Goal: Information Seeking & Learning: Learn about a topic

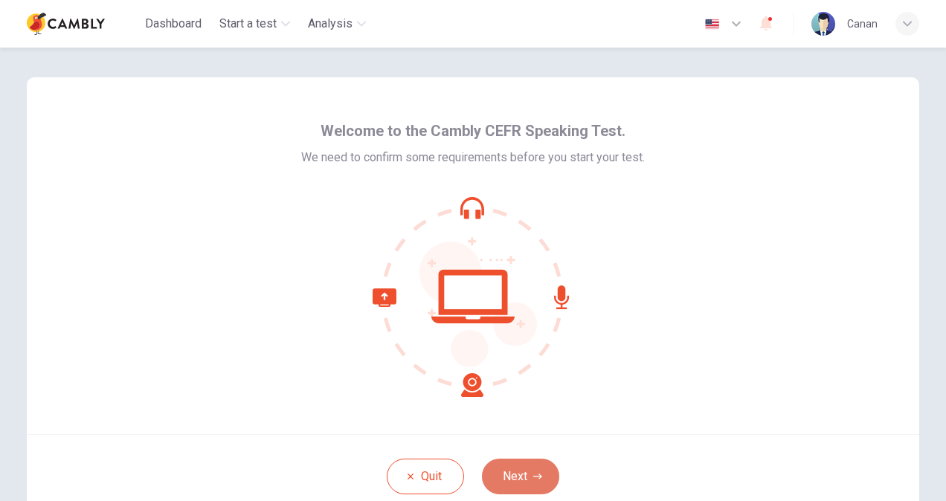
click at [515, 471] on button "Next" at bounding box center [520, 477] width 77 height 36
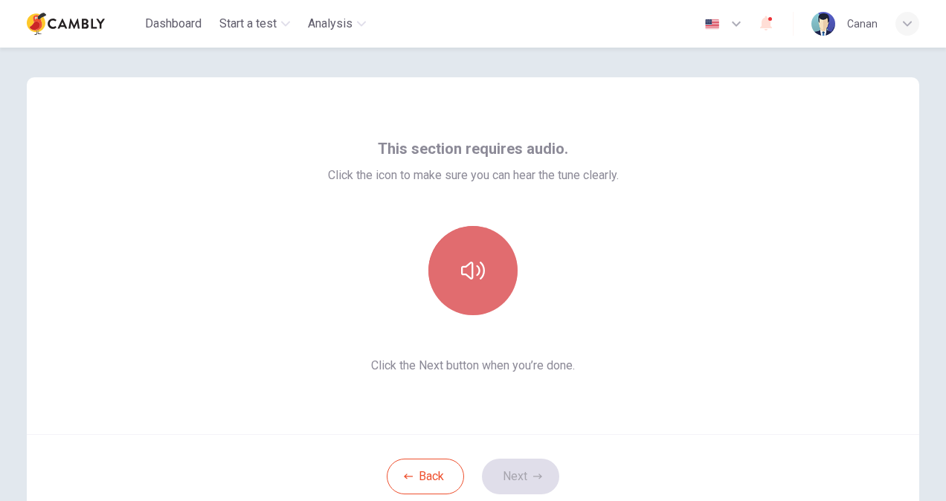
click at [467, 262] on icon "button" at bounding box center [473, 271] width 24 height 24
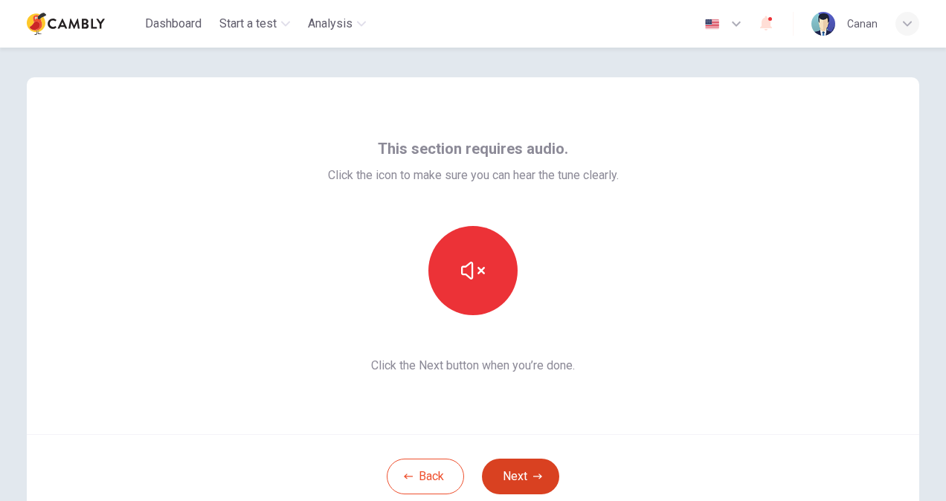
click at [512, 475] on button "Next" at bounding box center [520, 477] width 77 height 36
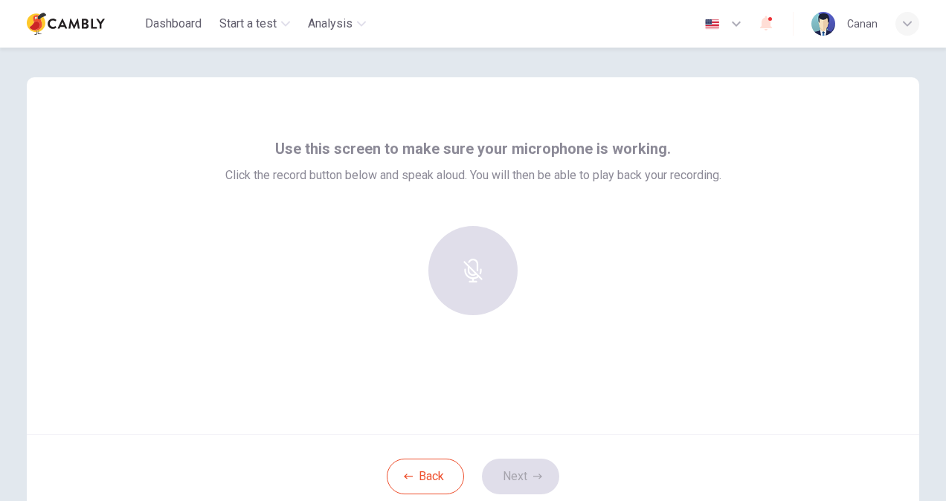
click at [442, 306] on div at bounding box center [473, 270] width 161 height 89
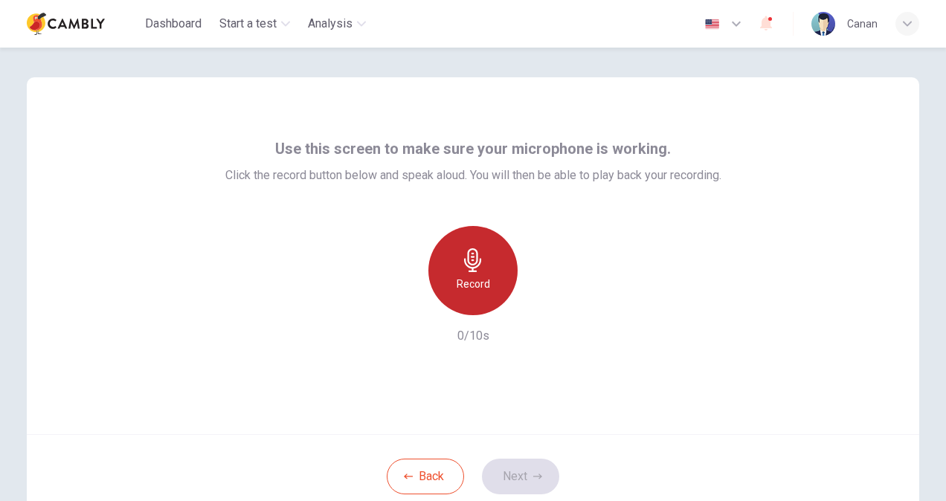
click at [461, 267] on icon "button" at bounding box center [473, 260] width 24 height 24
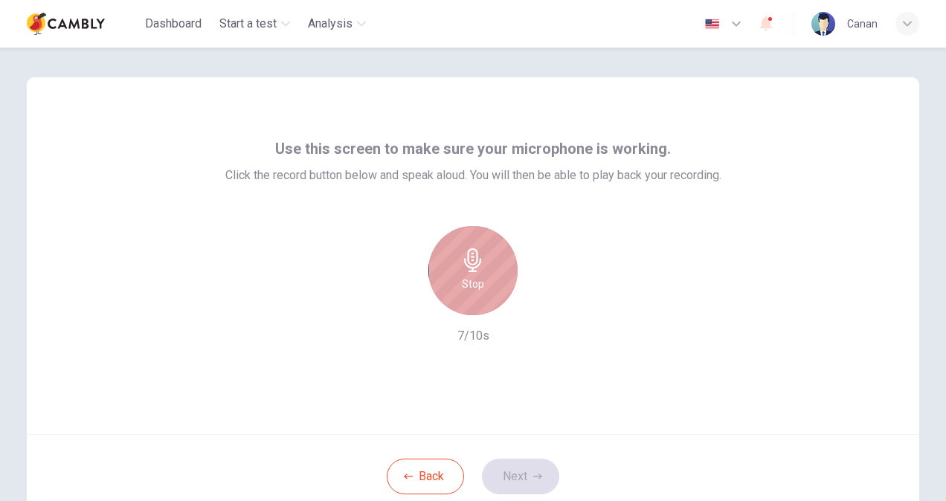
click at [461, 267] on icon "button" at bounding box center [473, 260] width 24 height 24
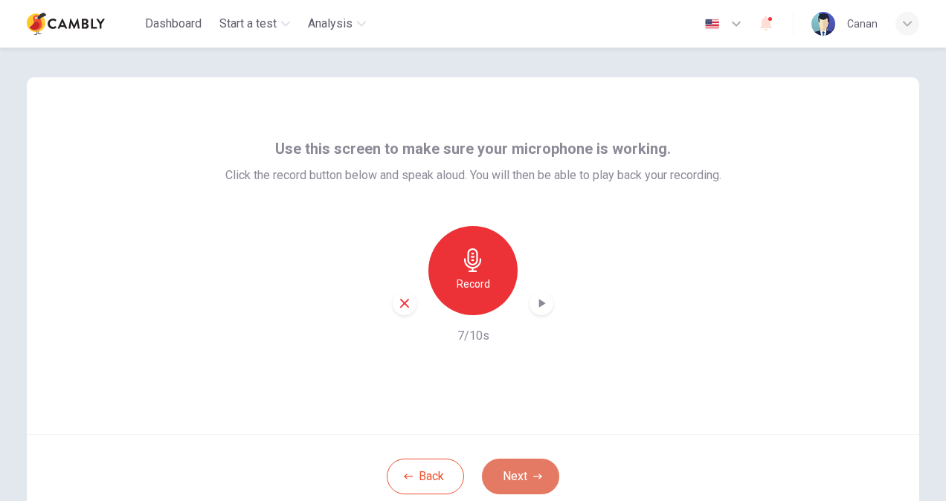
click at [522, 464] on button "Next" at bounding box center [520, 477] width 77 height 36
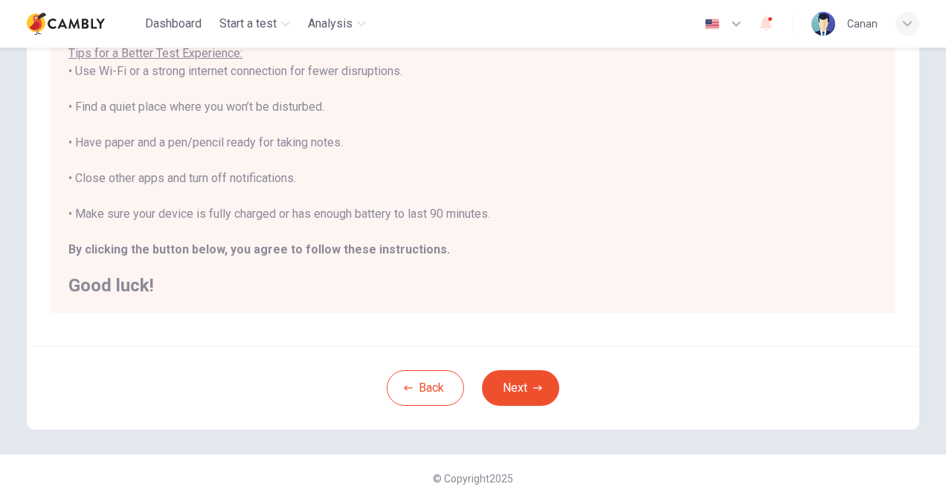
scroll to position [278, 0]
click at [529, 381] on button "Next" at bounding box center [520, 388] width 77 height 36
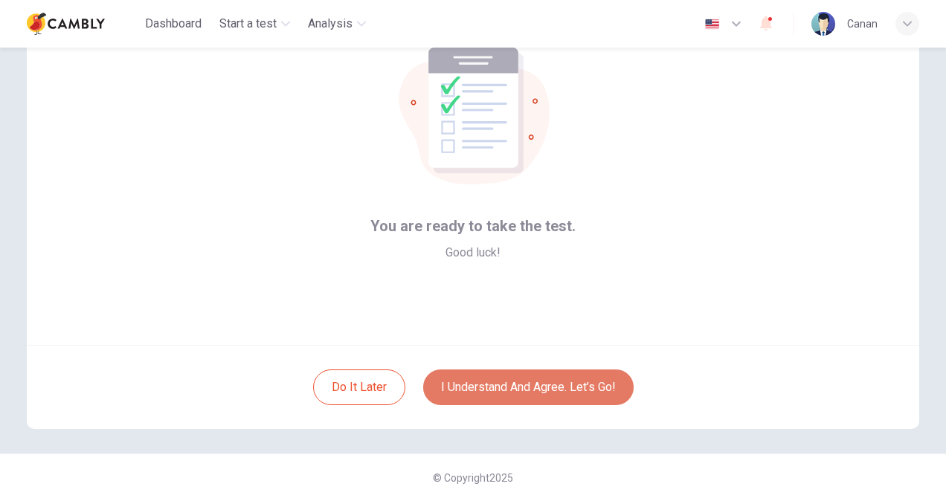
click at [529, 381] on button "I understand and agree. Let’s go!" at bounding box center [528, 388] width 210 height 36
click at [528, 386] on button "I understand and agree. Let’s go!" at bounding box center [528, 388] width 210 height 36
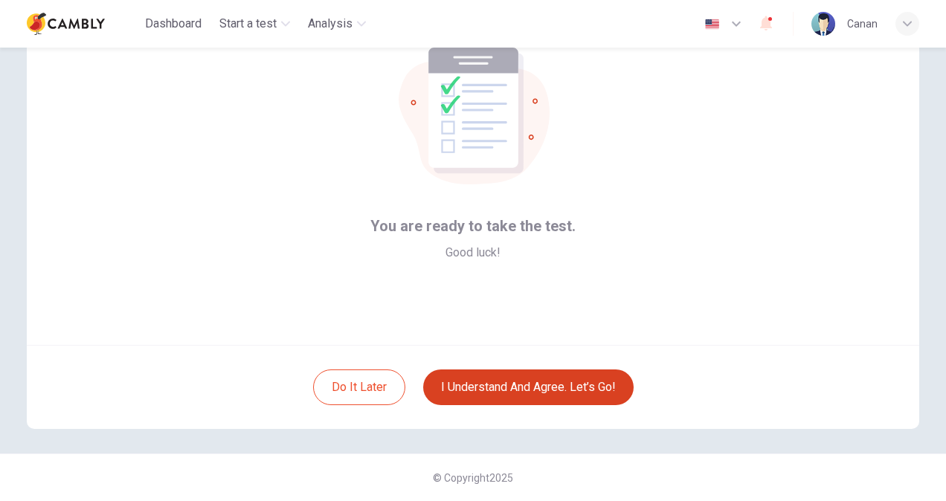
scroll to position [0, 0]
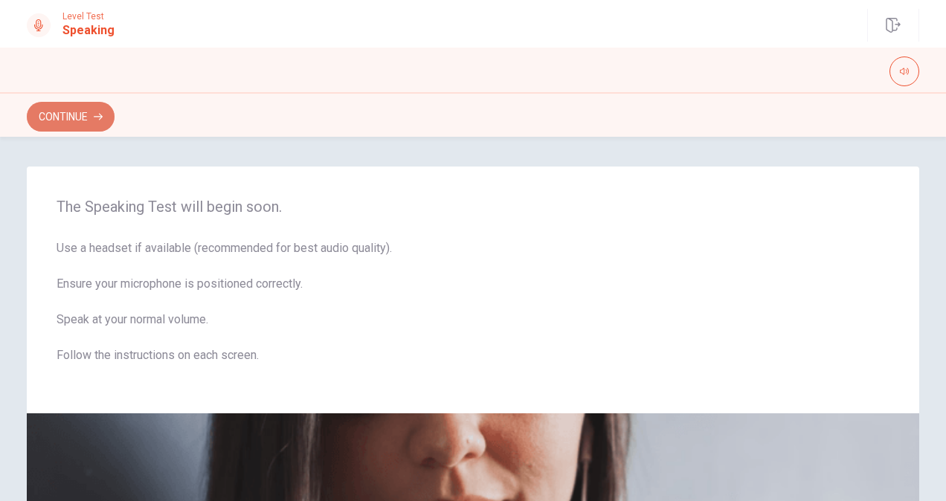
click at [65, 120] on button "Continue" at bounding box center [71, 117] width 88 height 30
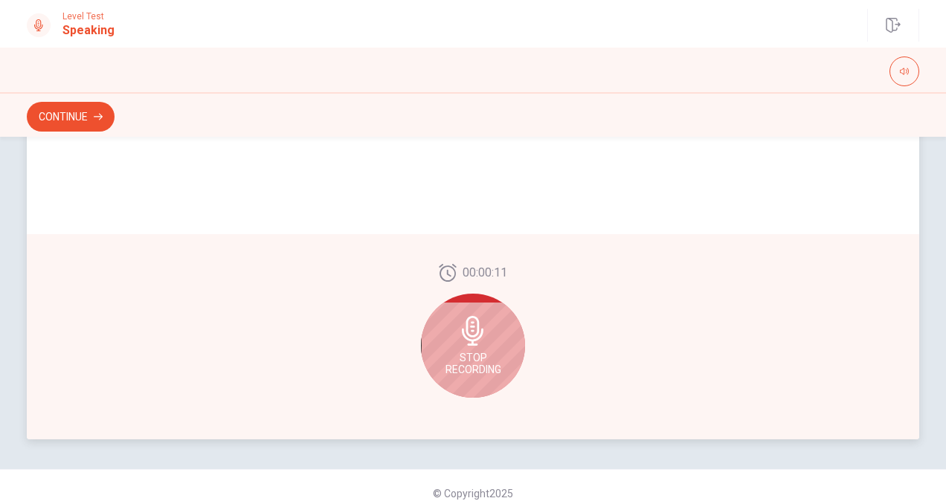
scroll to position [376, 0]
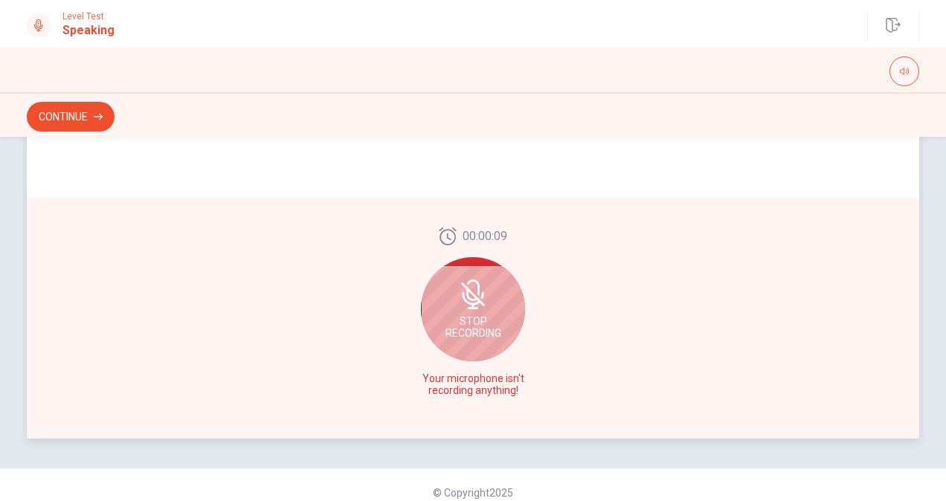
click at [477, 303] on icon at bounding box center [473, 295] width 24 height 24
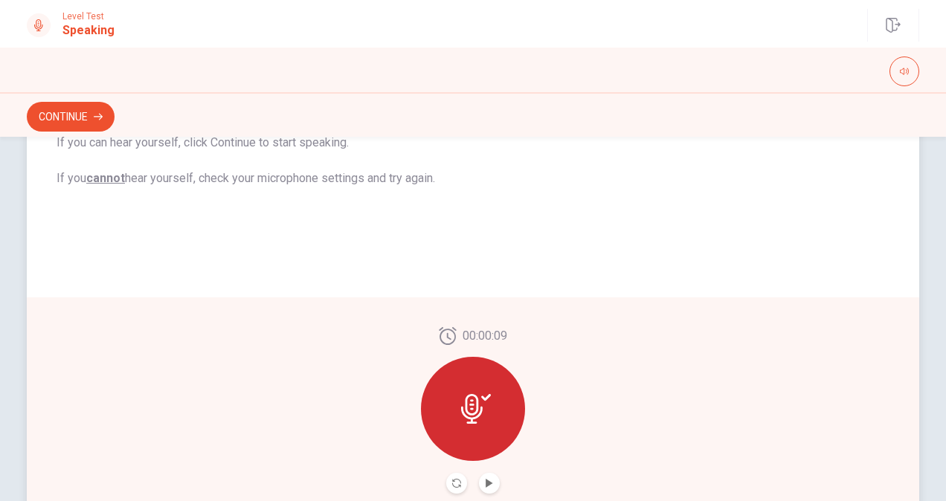
scroll to position [381, 0]
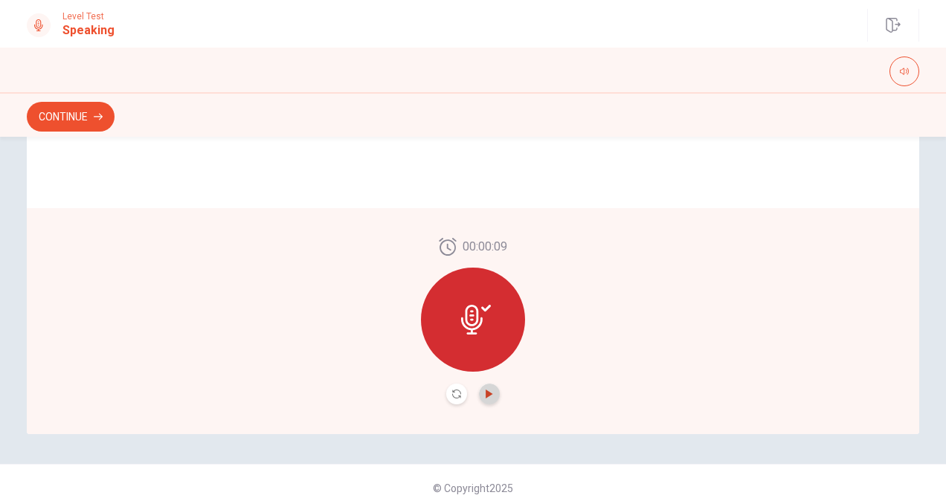
click at [487, 390] on icon "Play Audio" at bounding box center [489, 394] width 9 height 9
click at [477, 352] on div at bounding box center [473, 320] width 104 height 104
click at [82, 106] on button "Continue" at bounding box center [71, 117] width 88 height 30
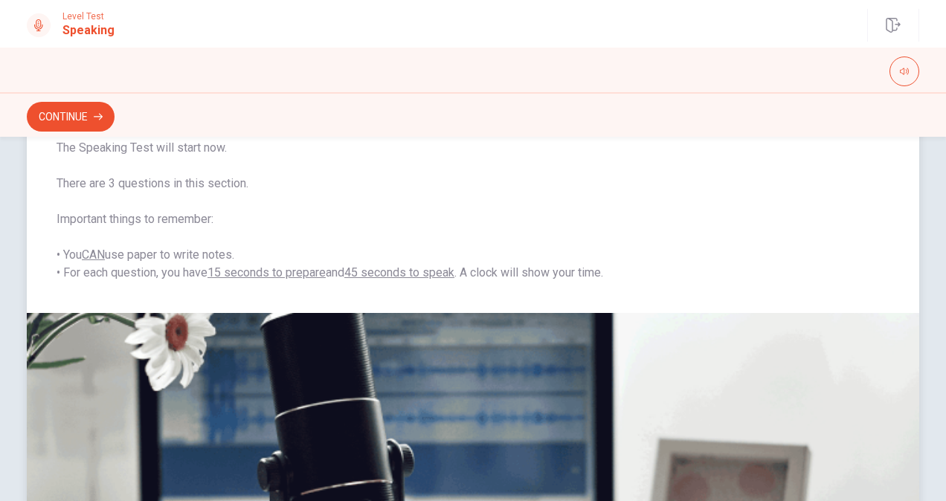
scroll to position [0, 0]
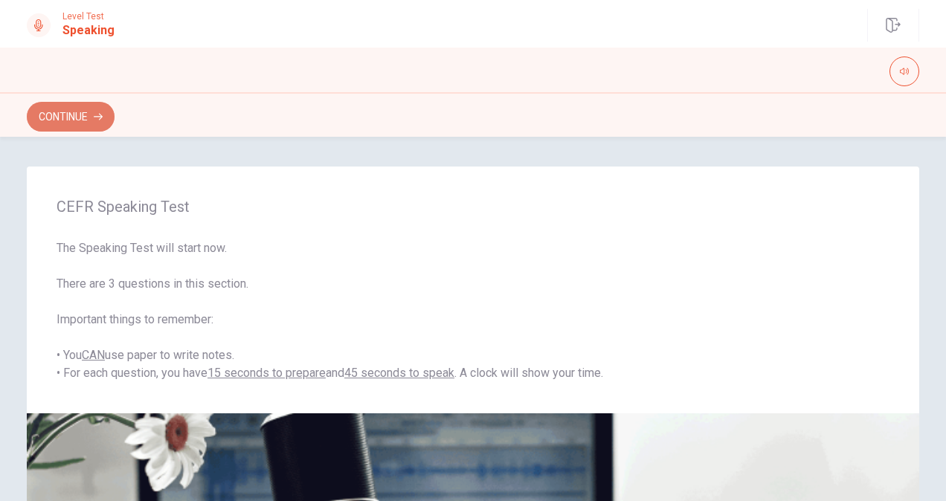
click at [76, 112] on button "Continue" at bounding box center [71, 117] width 88 height 30
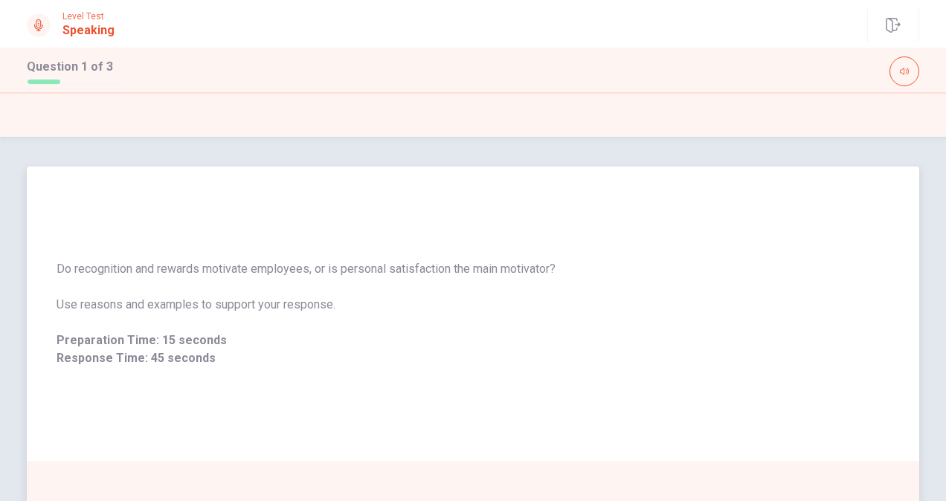
click at [611, 451] on div "Do recognition and rewards motivate employees, or is personal satisfaction the …" at bounding box center [473, 314] width 892 height 294
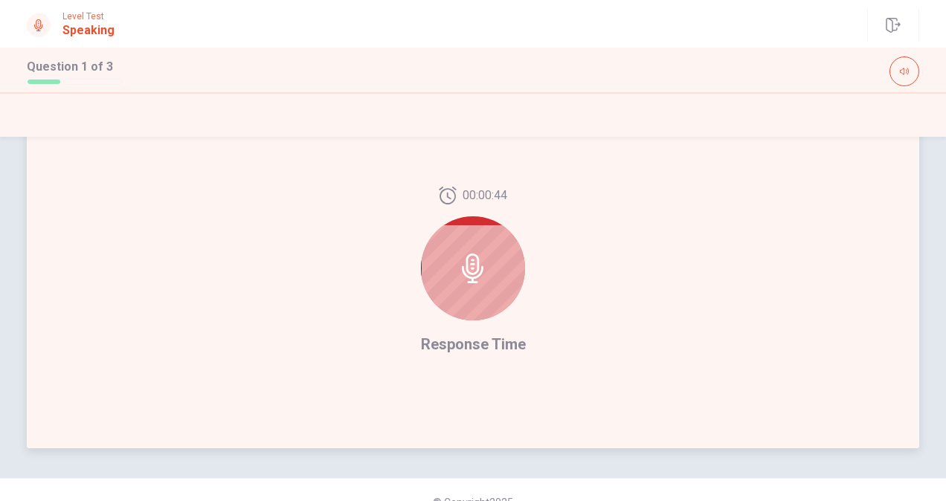
scroll to position [367, 0]
click at [480, 274] on icon at bounding box center [473, 268] width 30 height 30
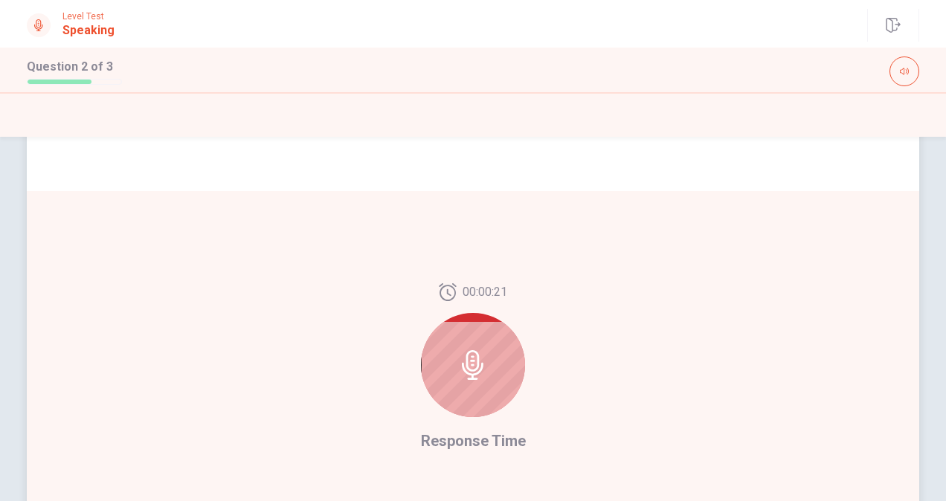
scroll to position [271, 0]
click at [467, 338] on div at bounding box center [473, 364] width 104 height 104
click at [469, 363] on icon at bounding box center [473, 365] width 22 height 30
click at [449, 445] on span "Response Time" at bounding box center [473, 440] width 105 height 18
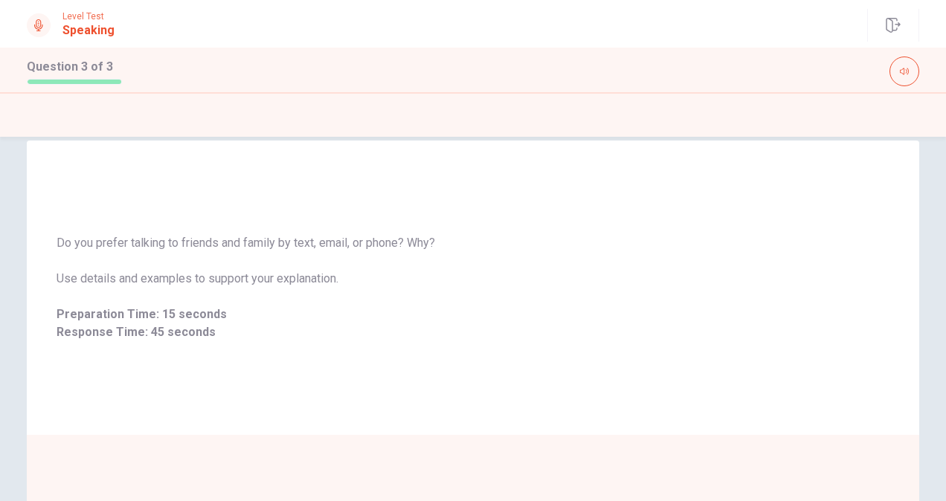
scroll to position [25, 0]
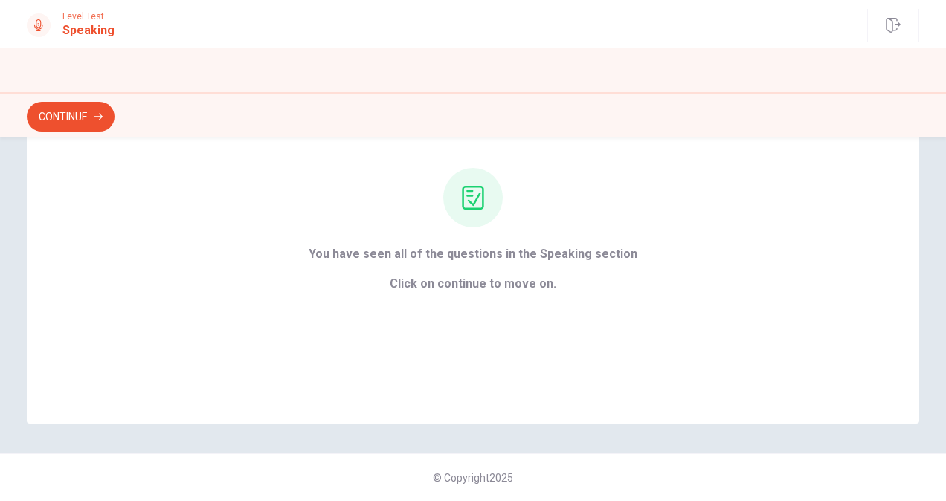
scroll to position [0, 0]
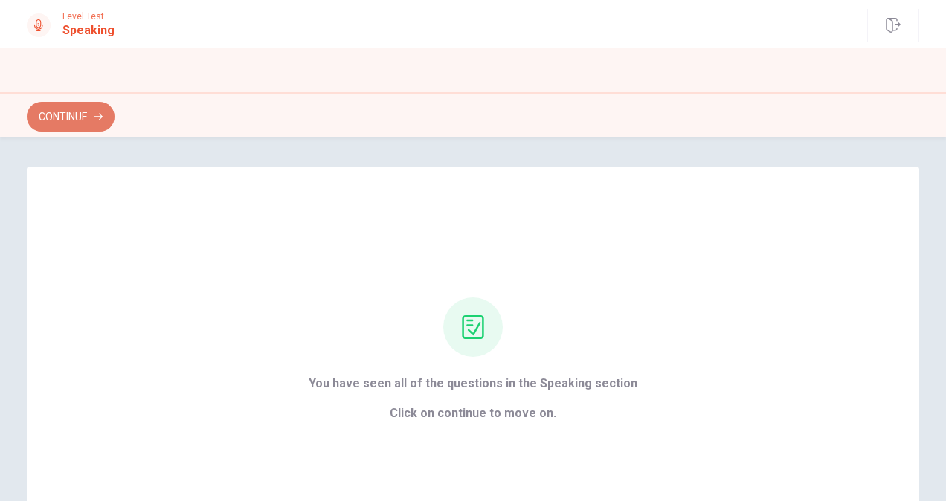
click at [88, 115] on button "Continue" at bounding box center [71, 117] width 88 height 30
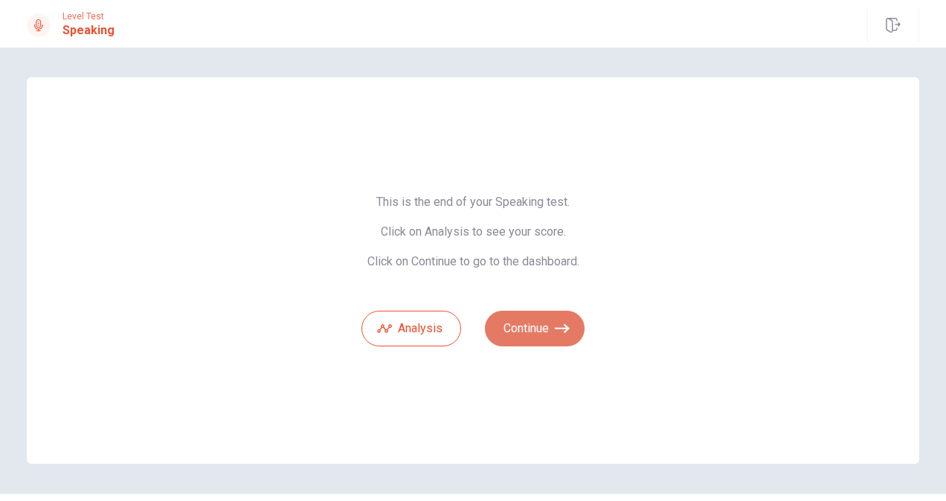
click at [544, 335] on button "Continue" at bounding box center [535, 329] width 100 height 36
